Goal: Answer question/provide support

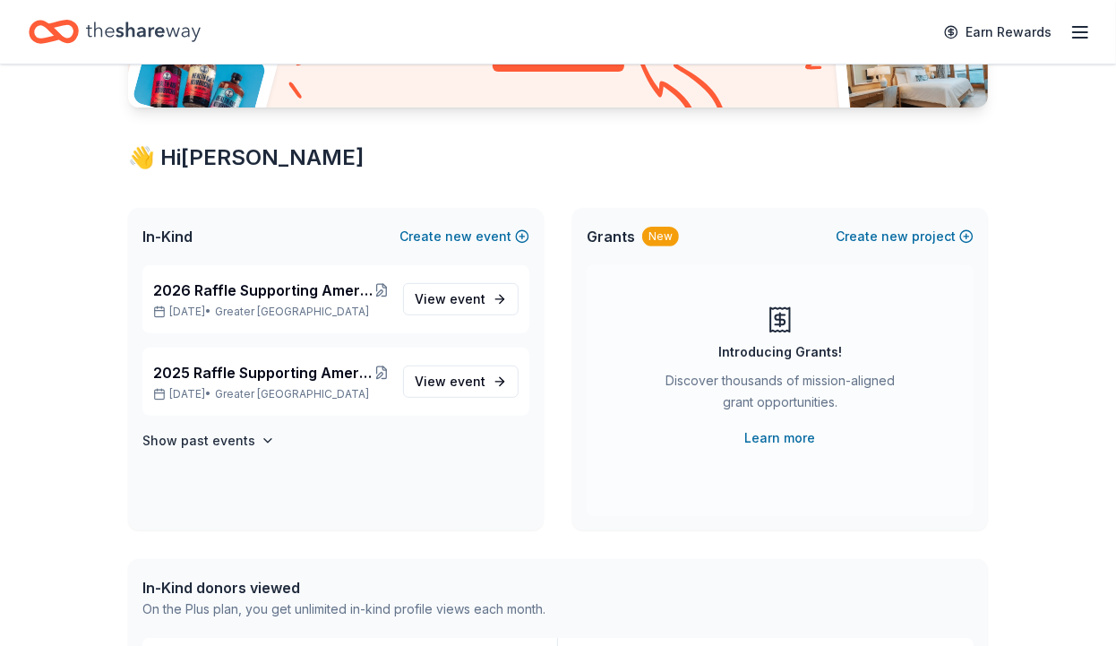
scroll to position [278, 0]
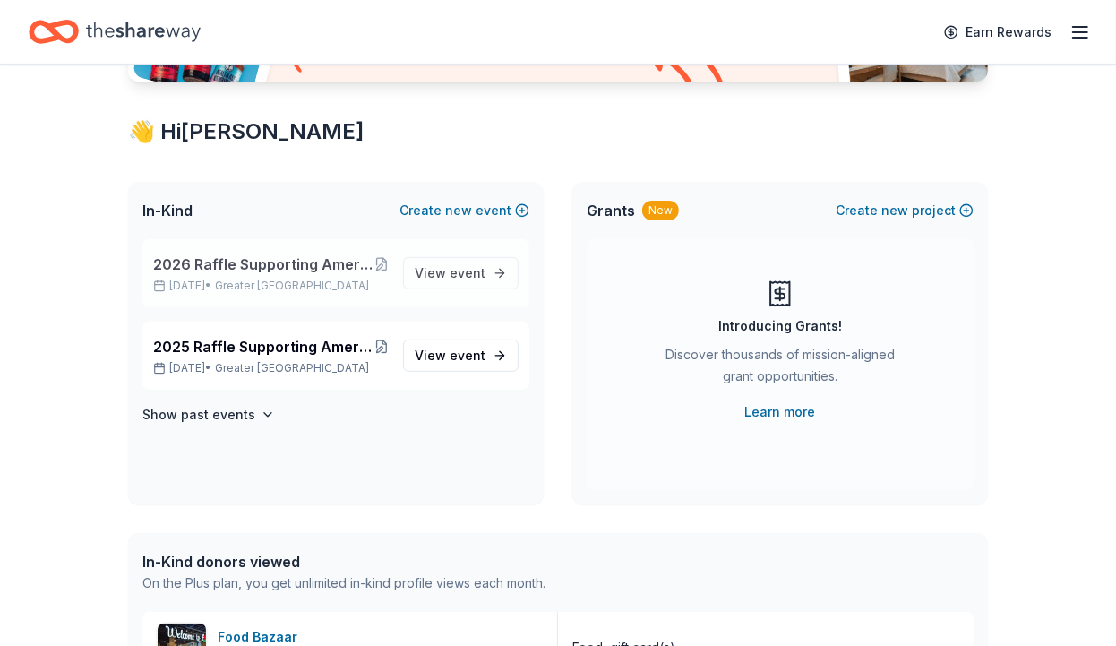
click at [306, 271] on span "2026 Raffle Supporting American [MEDICAL_DATA] Society's "Making Strides Agains…" at bounding box center [263, 263] width 221 height 21
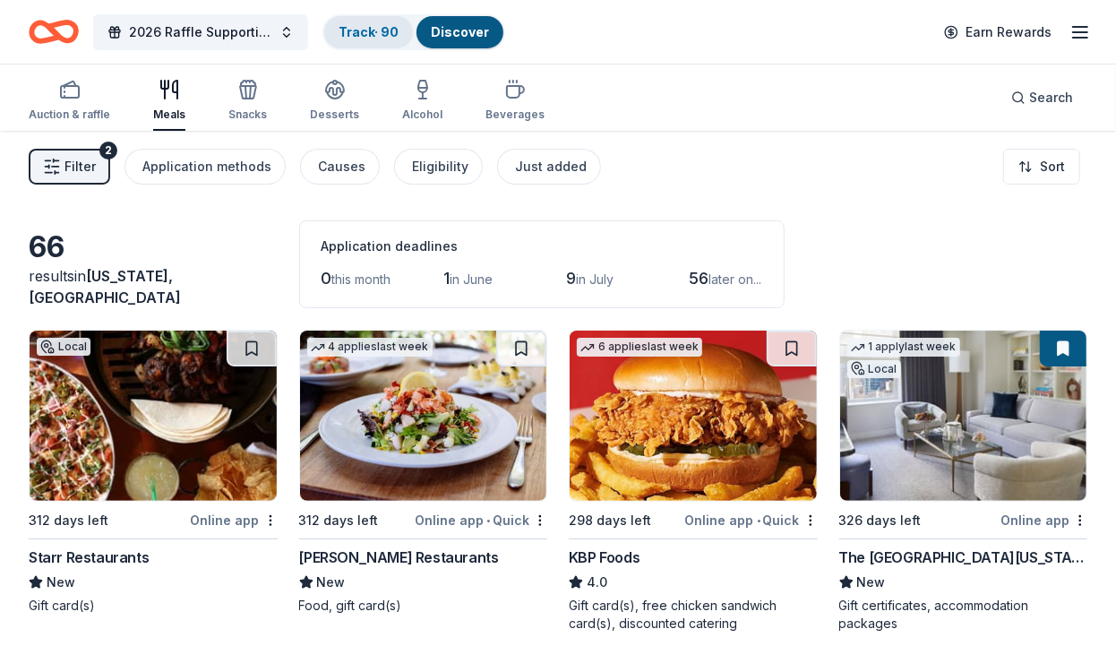
click at [362, 27] on link "Track · 90" at bounding box center [369, 31] width 60 height 15
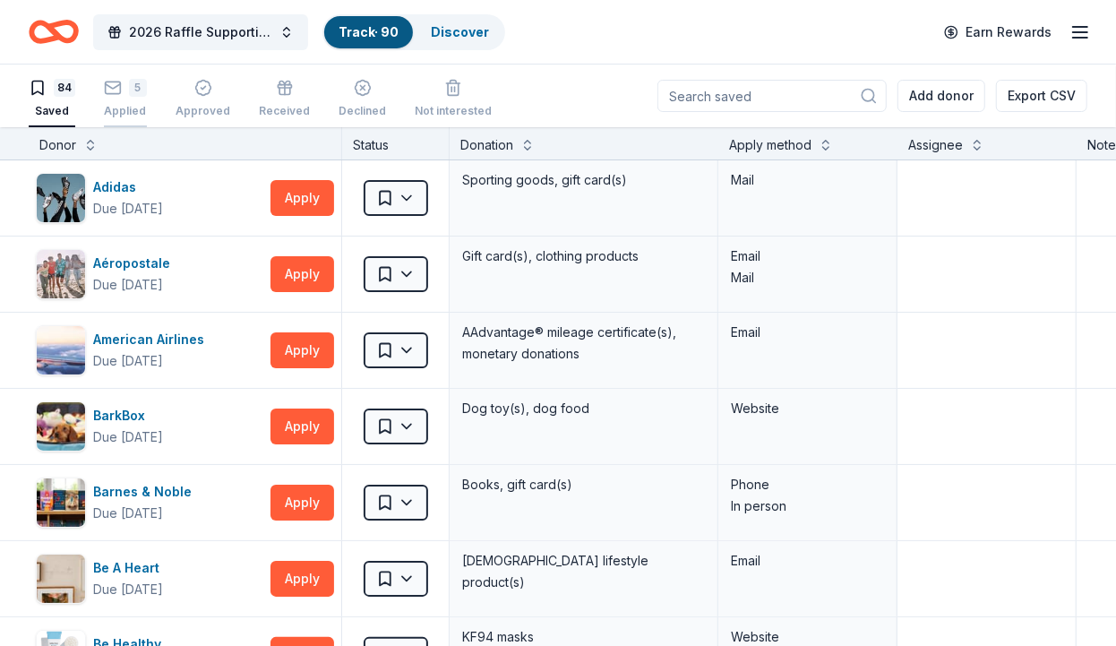
click at [131, 105] on div "Applied" at bounding box center [125, 111] width 43 height 14
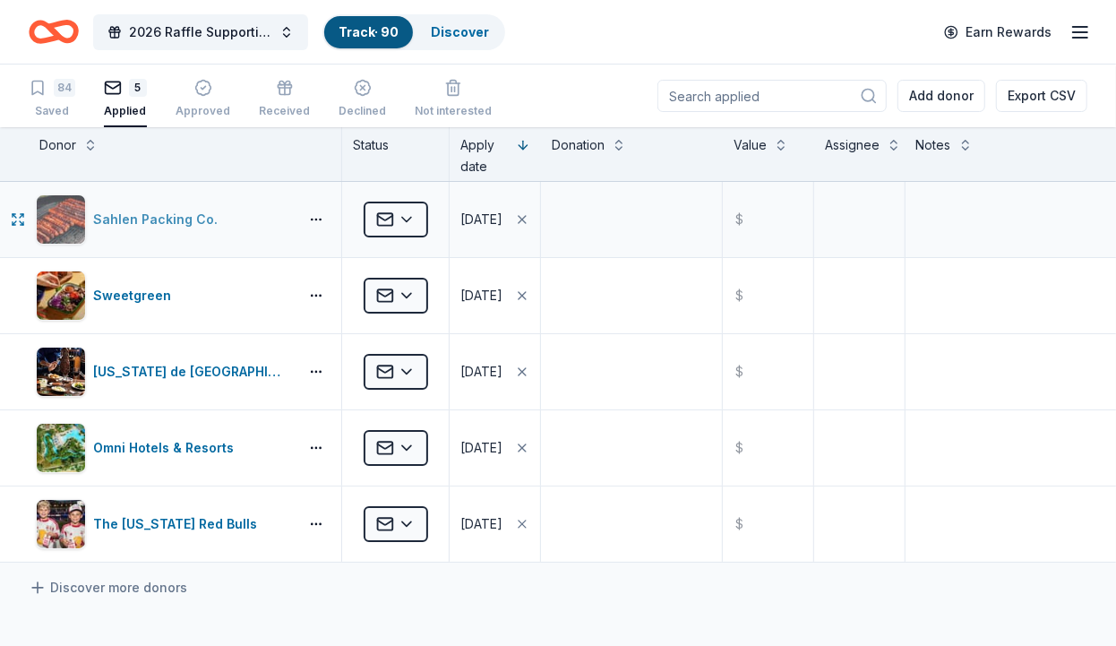
click at [150, 205] on div "Sahlen Packing Co." at bounding box center [163, 219] width 255 height 50
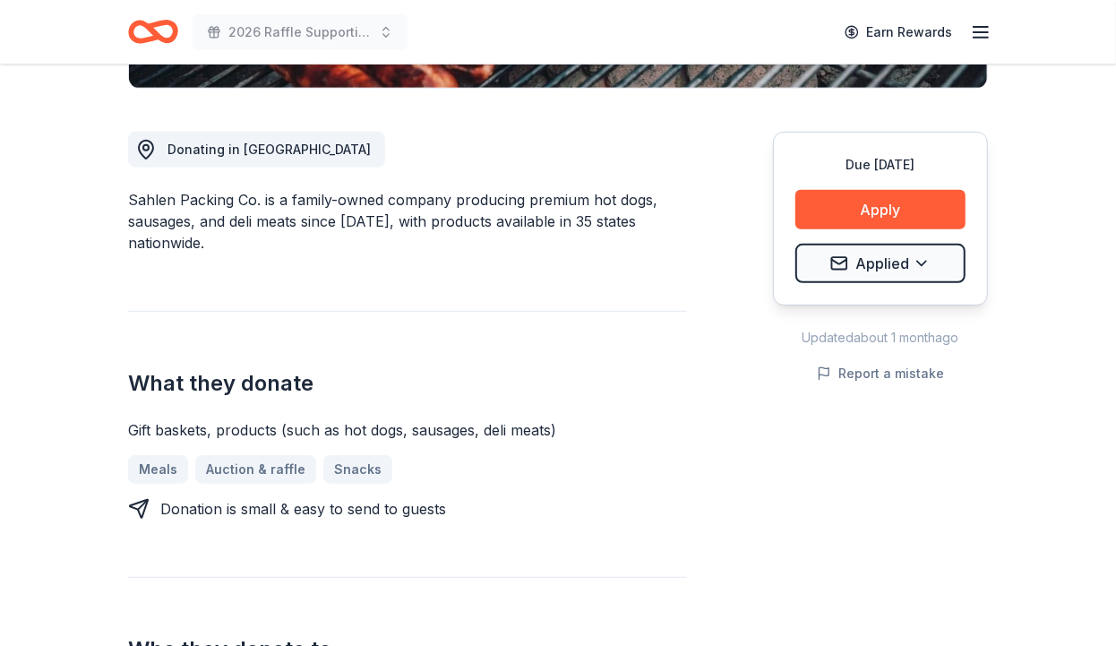
scroll to position [463, 0]
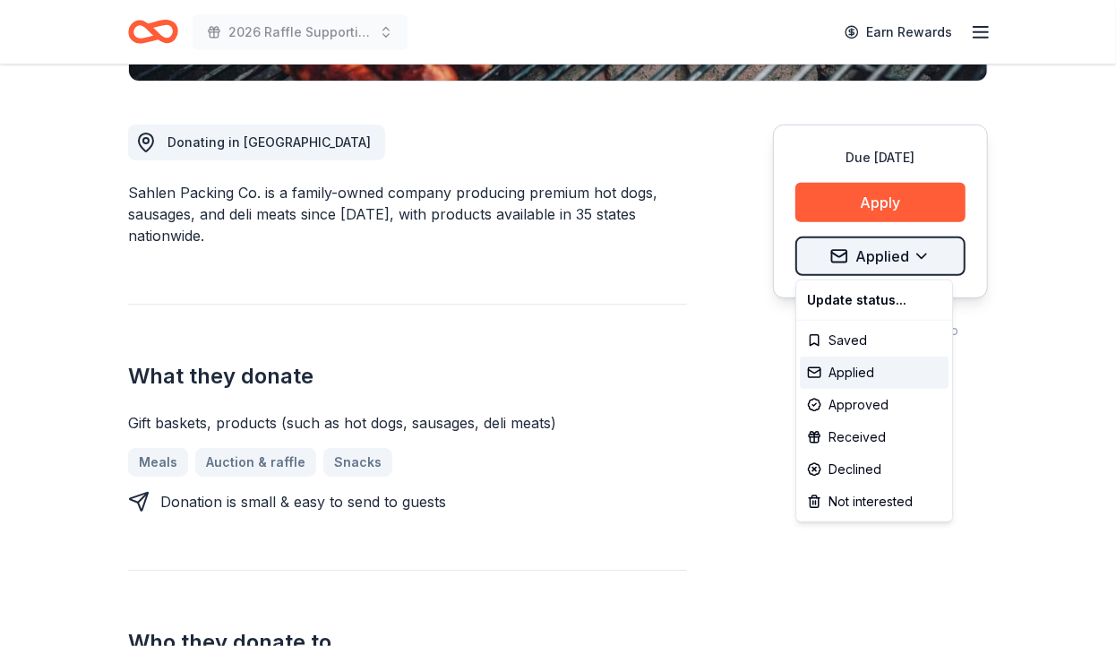
click at [871, 465] on div "Declined" at bounding box center [874, 469] width 149 height 32
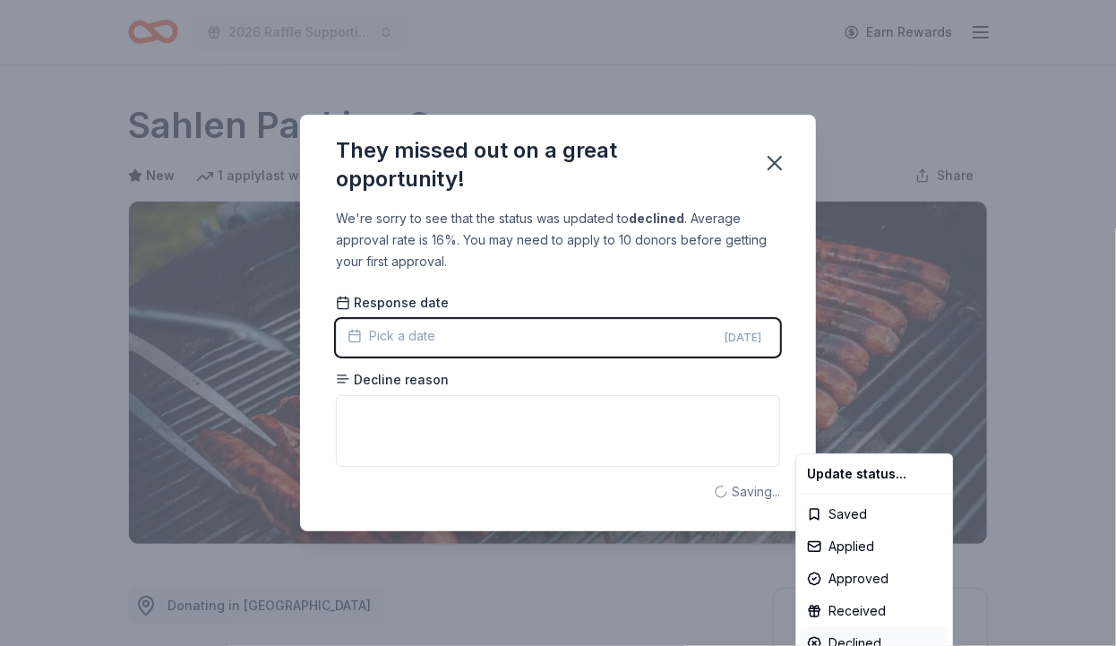
scroll to position [0, 0]
click at [423, 407] on html "2026 Raffle Supporting American [MEDICAL_DATA] Society's "Making Strides Agains…" at bounding box center [558, 323] width 1116 height 646
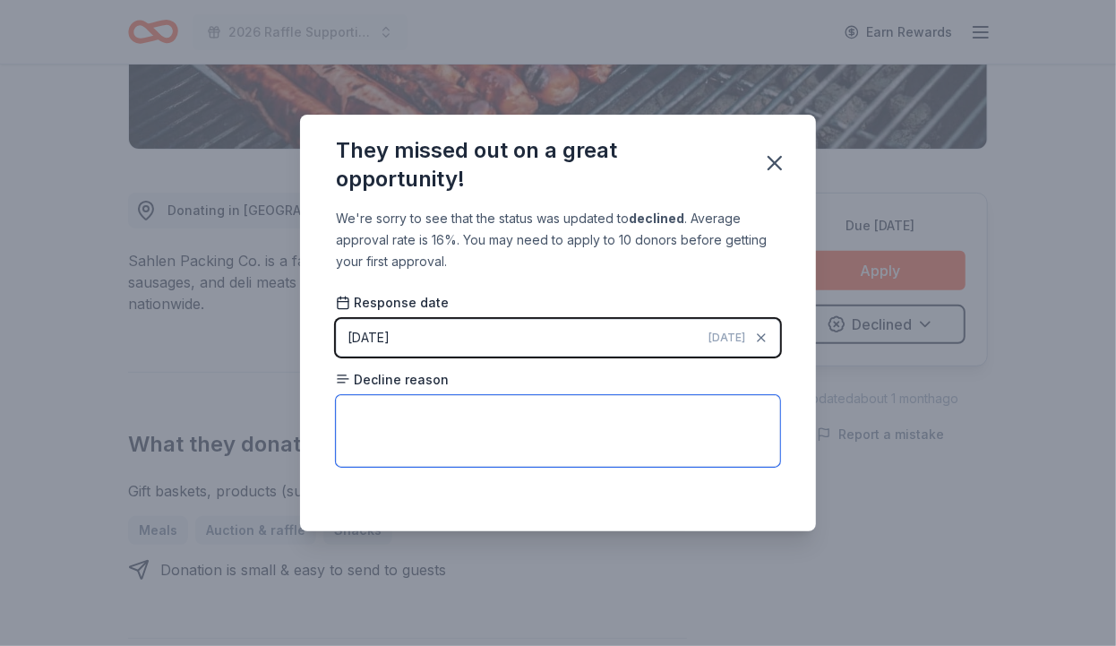
click at [421, 408] on textarea at bounding box center [558, 431] width 444 height 72
paste textarea "Thank you for reaching out to us and for considering Sahlen Packing Co. as a po…"
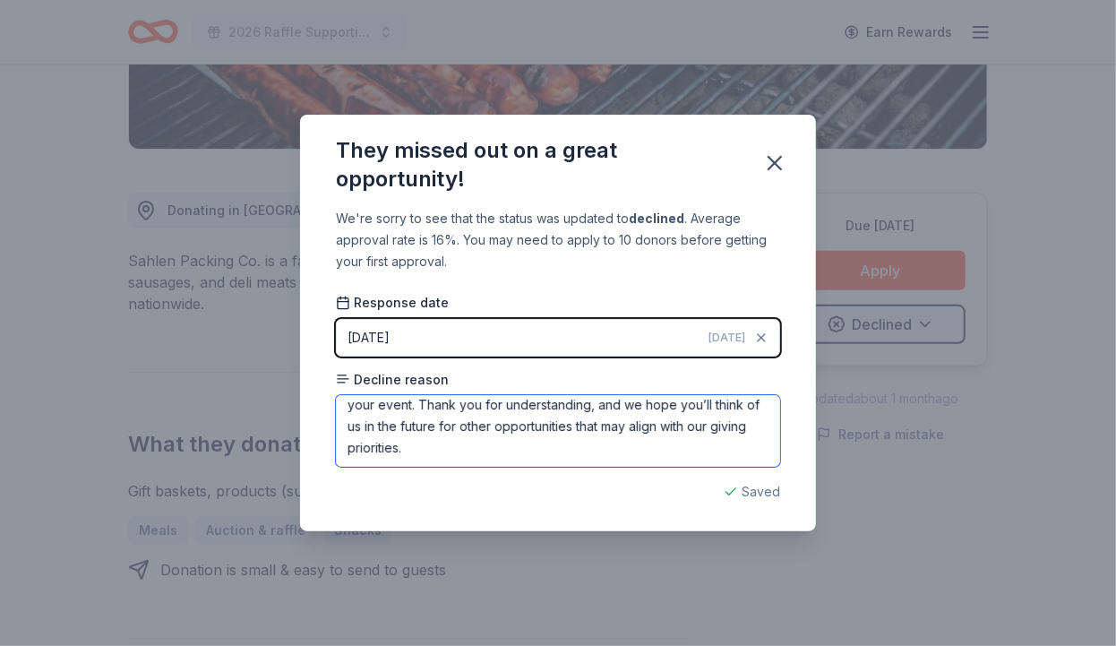
scroll to position [223, 0]
type textarea "Thank you for reaching out to us and for considering Sahlen Packing Co. as a po…"
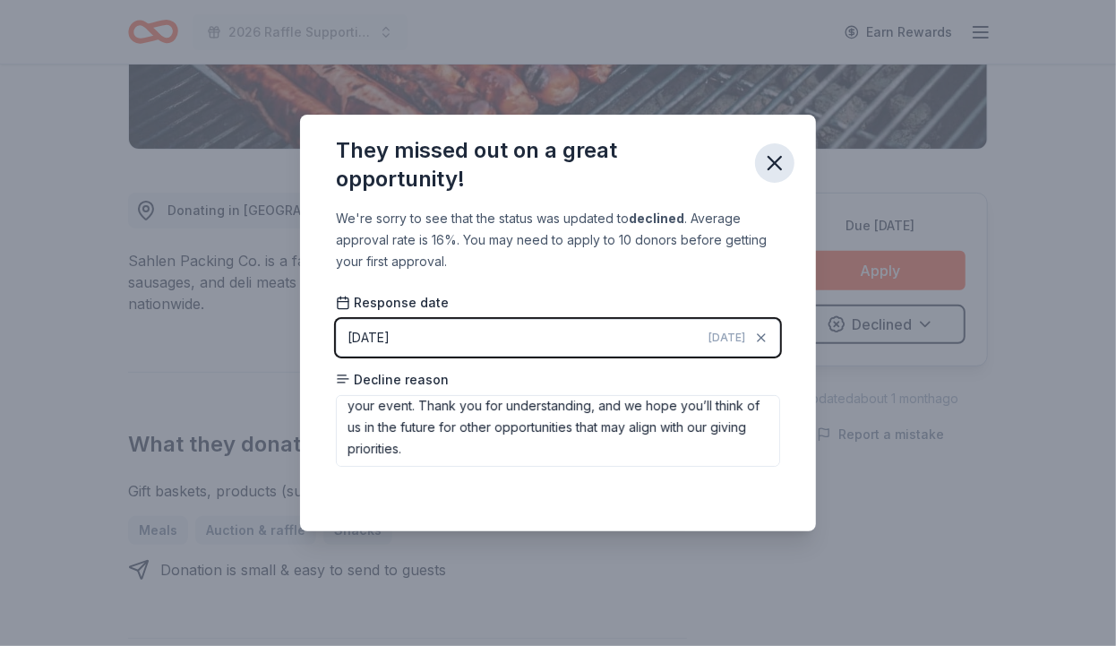
click at [776, 165] on icon "button" at bounding box center [774, 163] width 13 height 13
